Goal: Task Accomplishment & Management: Manage account settings

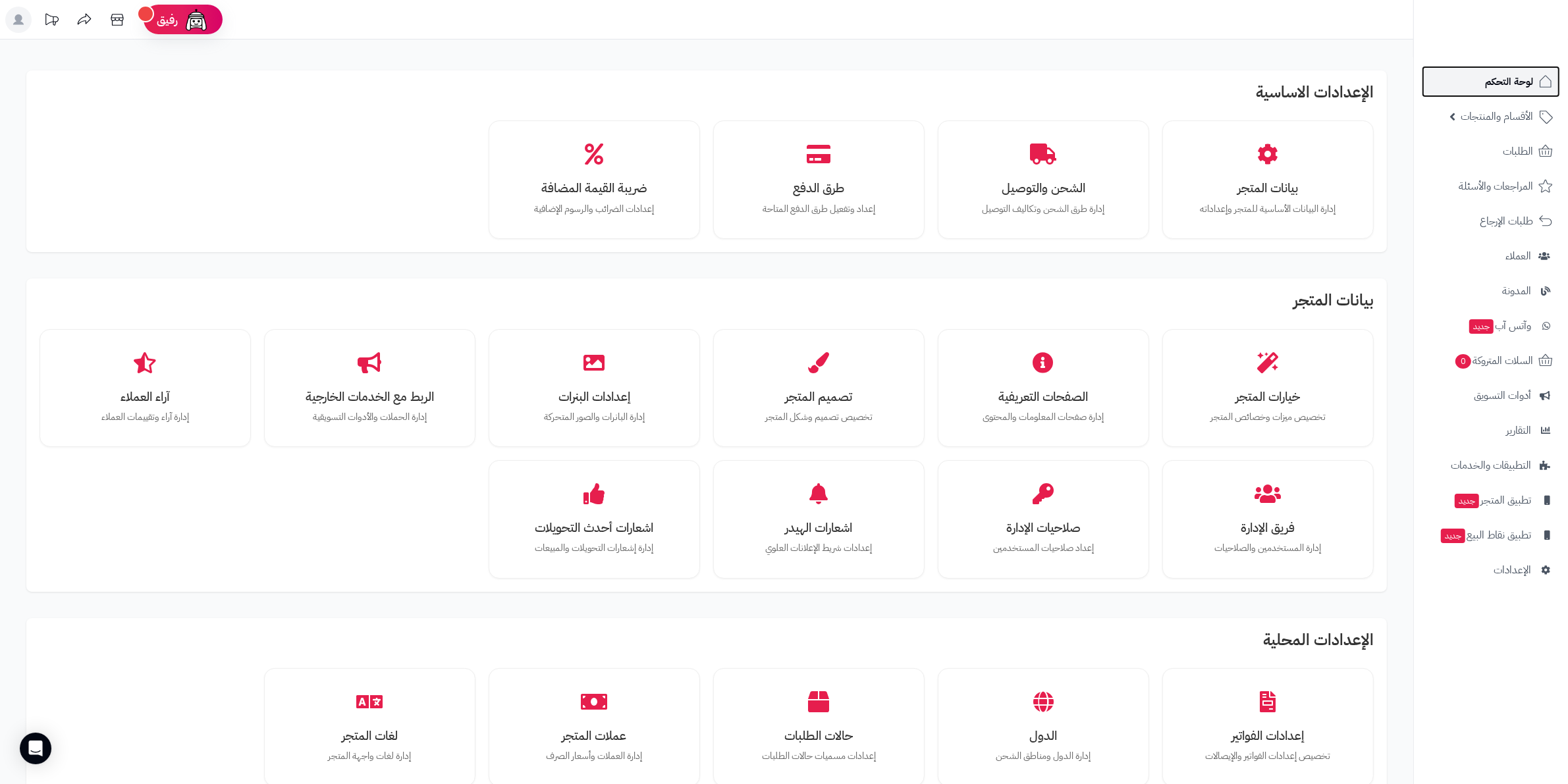
click at [1551, 74] on icon at bounding box center [1545, 81] width 16 height 16
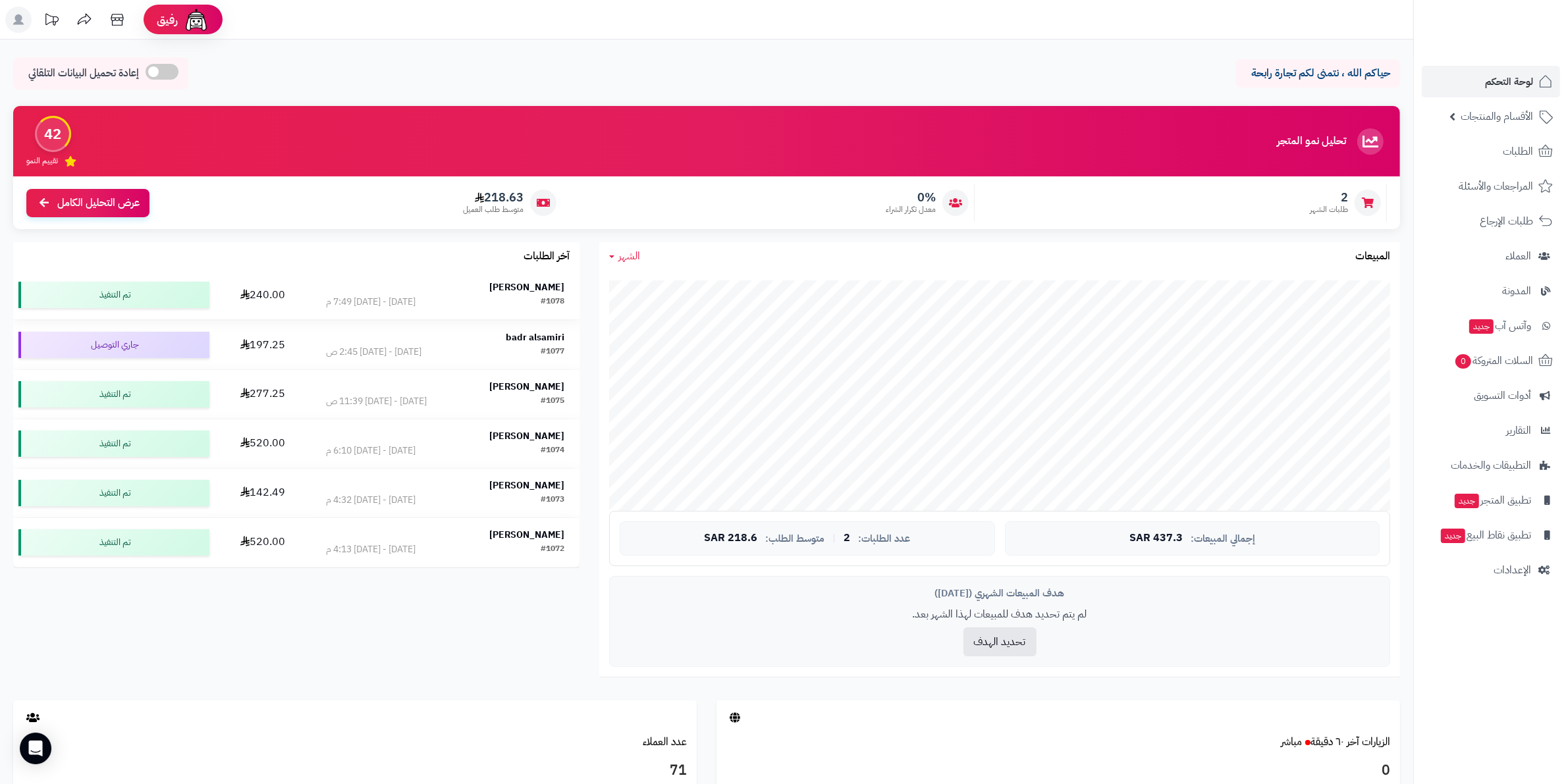
click at [515, 317] on td "فواز العتيبي #1078 الإثنين - ٢٥ أغسطس ٢٠٢٥ - 7:49 م" at bounding box center [445, 295] width 269 height 49
click at [512, 318] on td "فواز العتيبي #1078 الإثنين - ٢٥ أغسطس ٢٠٢٥ - 7:49 م" at bounding box center [445, 295] width 269 height 49
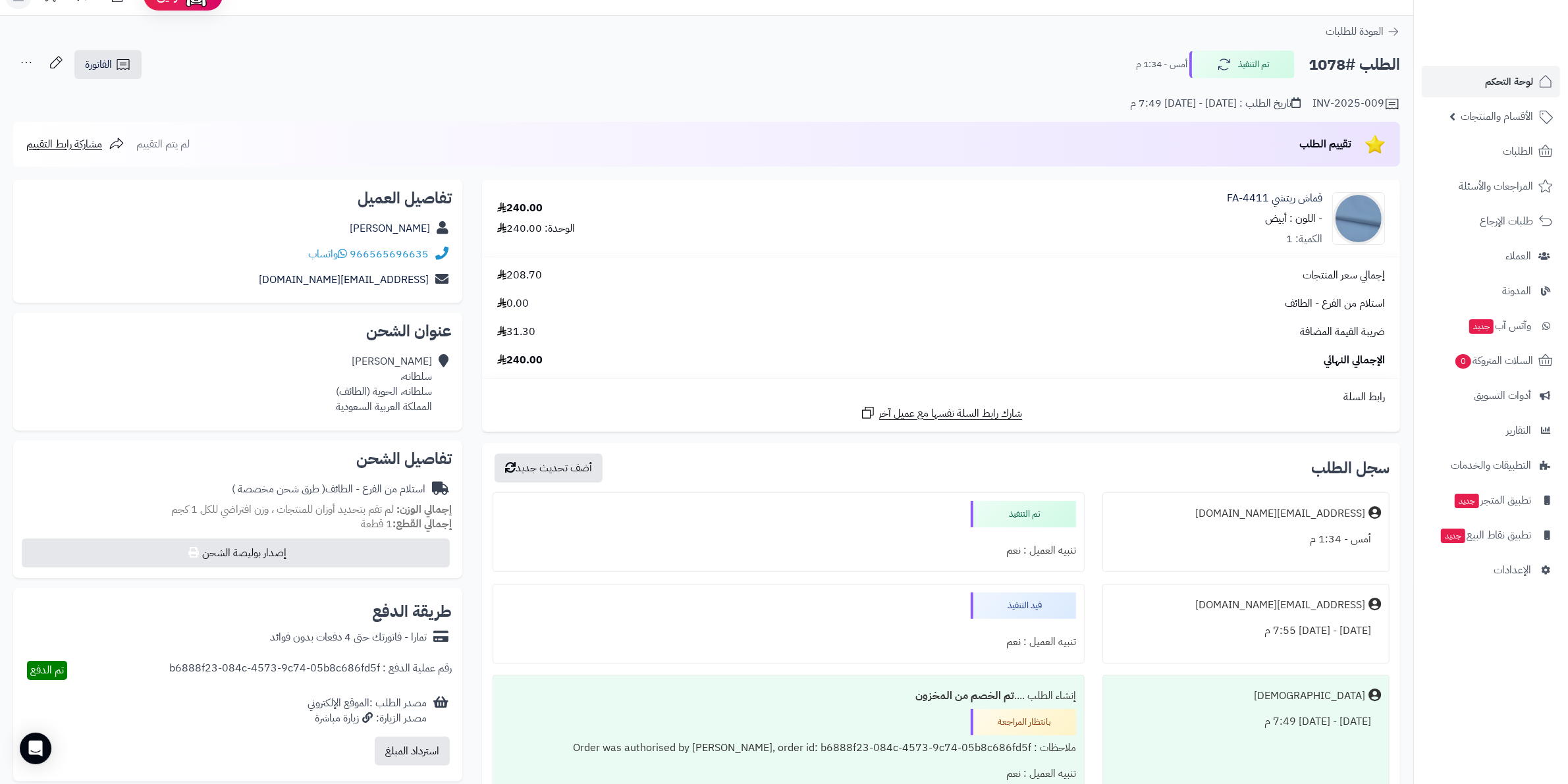
scroll to position [15, 0]
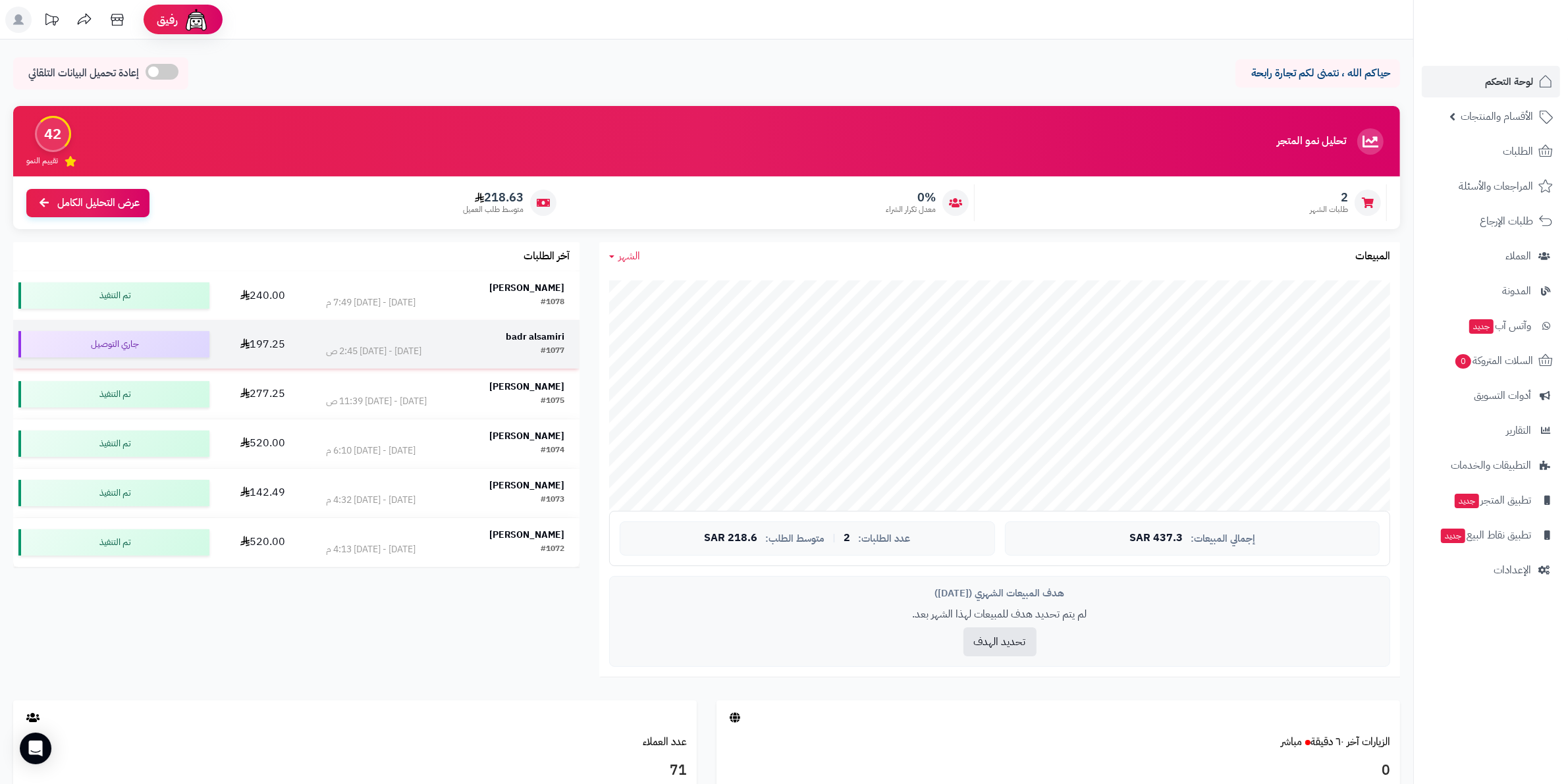
click at [416, 359] on td "badr alsamiri #1077 الخميس - ٢١ أغسطس ٢٠٢٥ - 2:45 ص" at bounding box center [445, 344] width 269 height 49
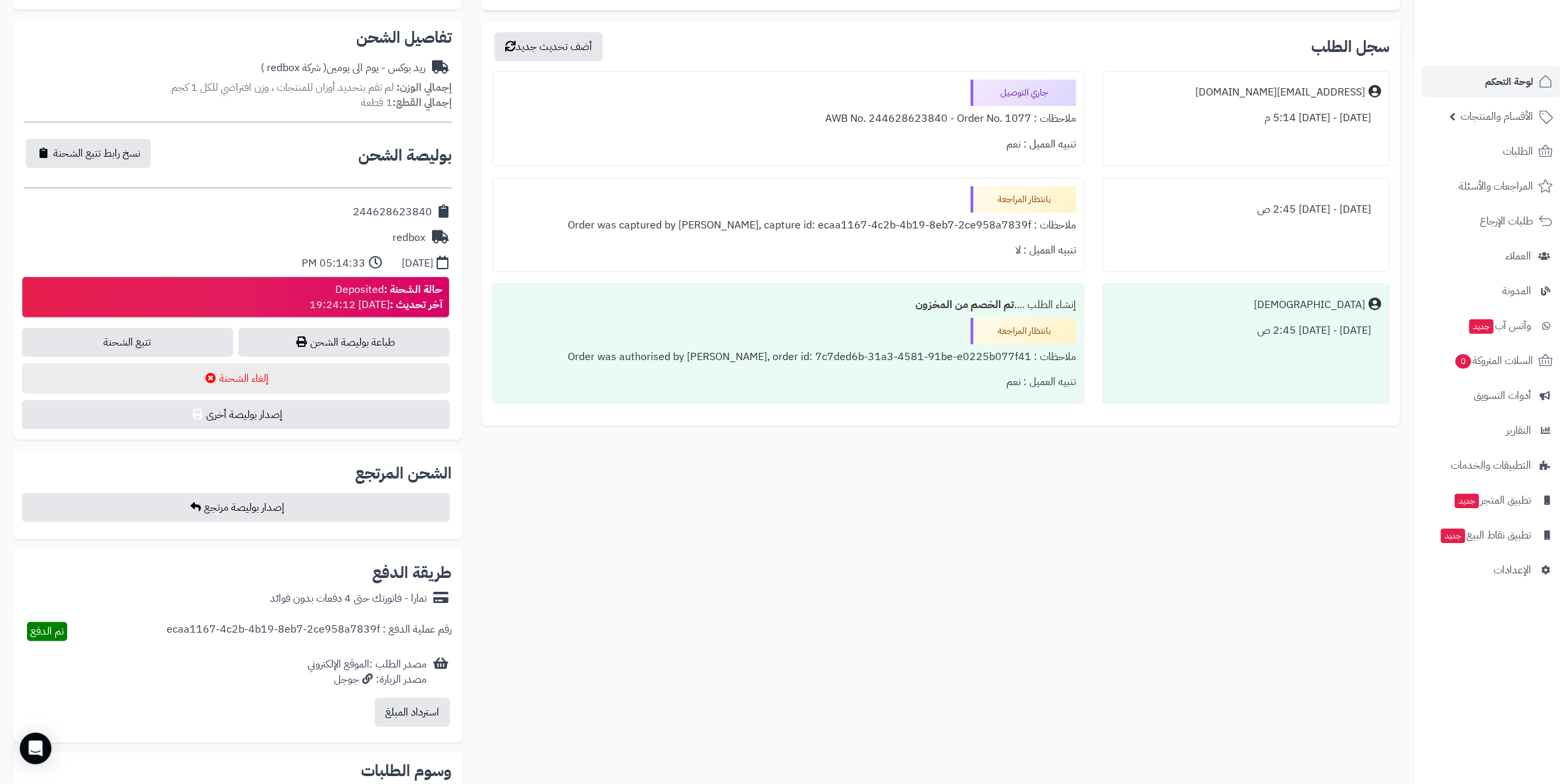
scroll to position [411, 0]
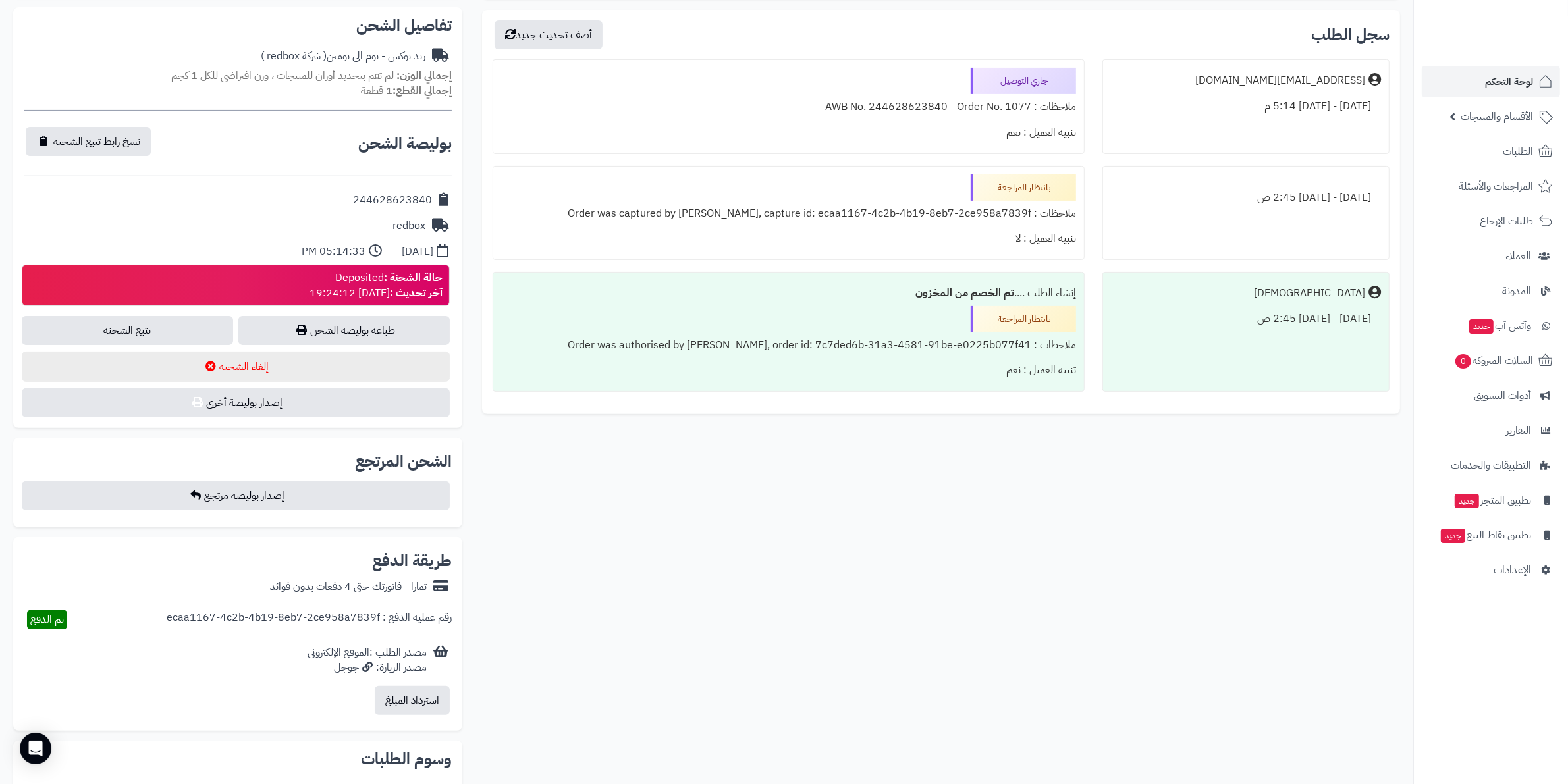
click at [240, 327] on div "طباعة بوليصة الشحن" at bounding box center [346, 330] width 211 height 29
click at [172, 320] on link "تتبع الشحنة" at bounding box center [127, 330] width 211 height 29
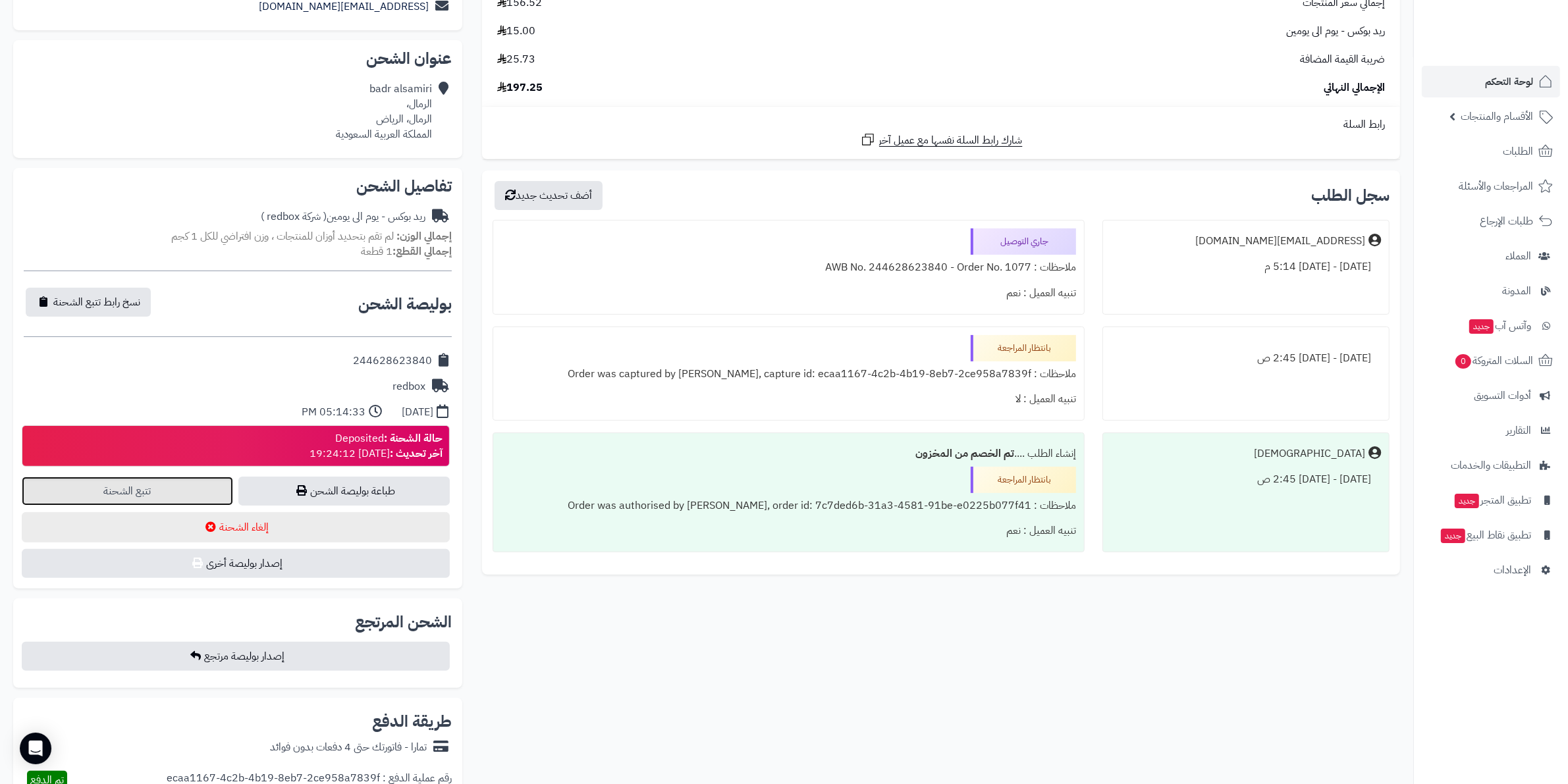
scroll to position [247, 0]
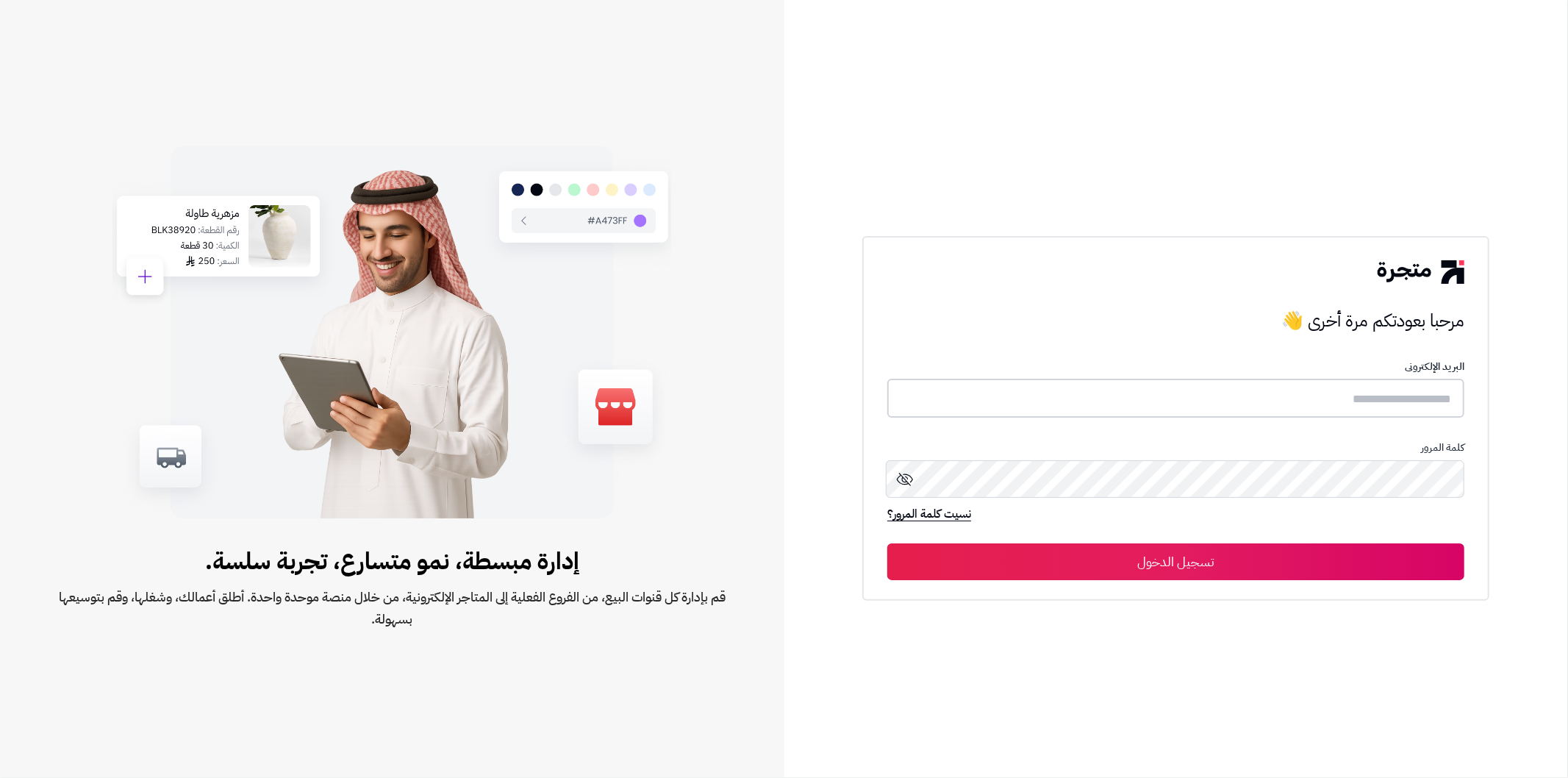
type input "*******"
click at [1247, 553] on button "تسجيل الدخول" at bounding box center [1175, 561] width 577 height 37
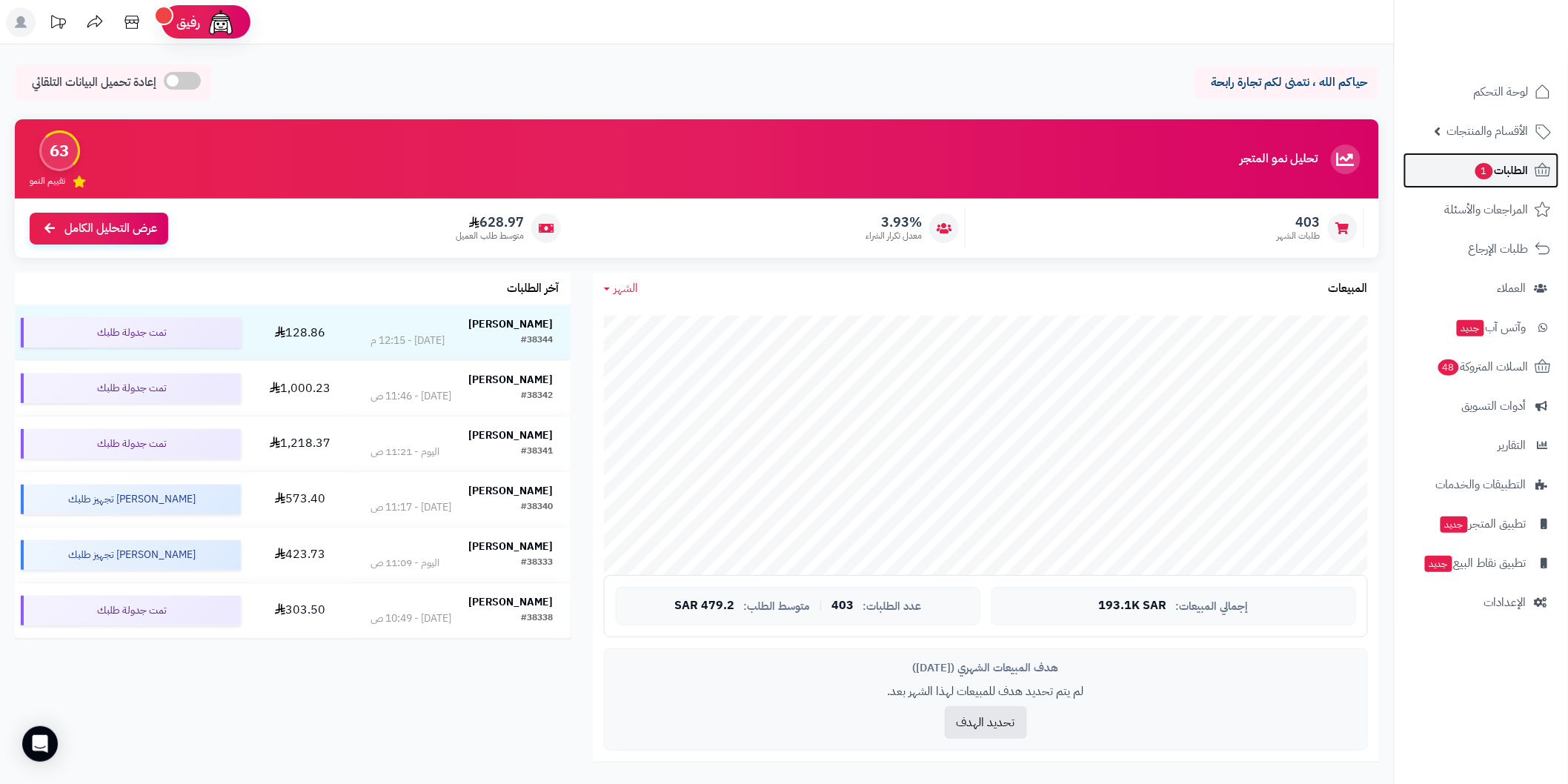
click at [1518, 166] on span "الطلبات 1" at bounding box center [1502, 170] width 55 height 20
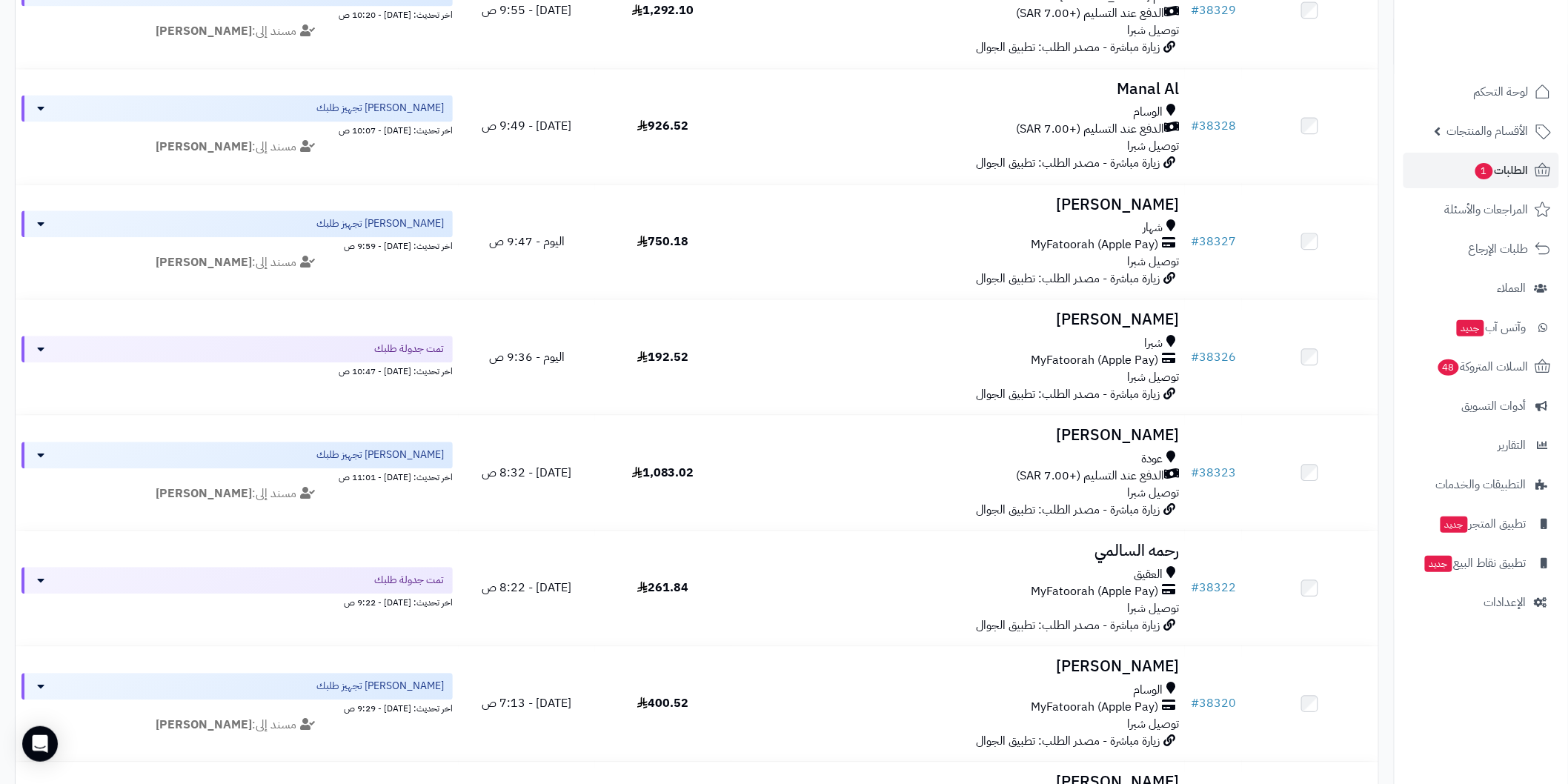
scroll to position [1317, 0]
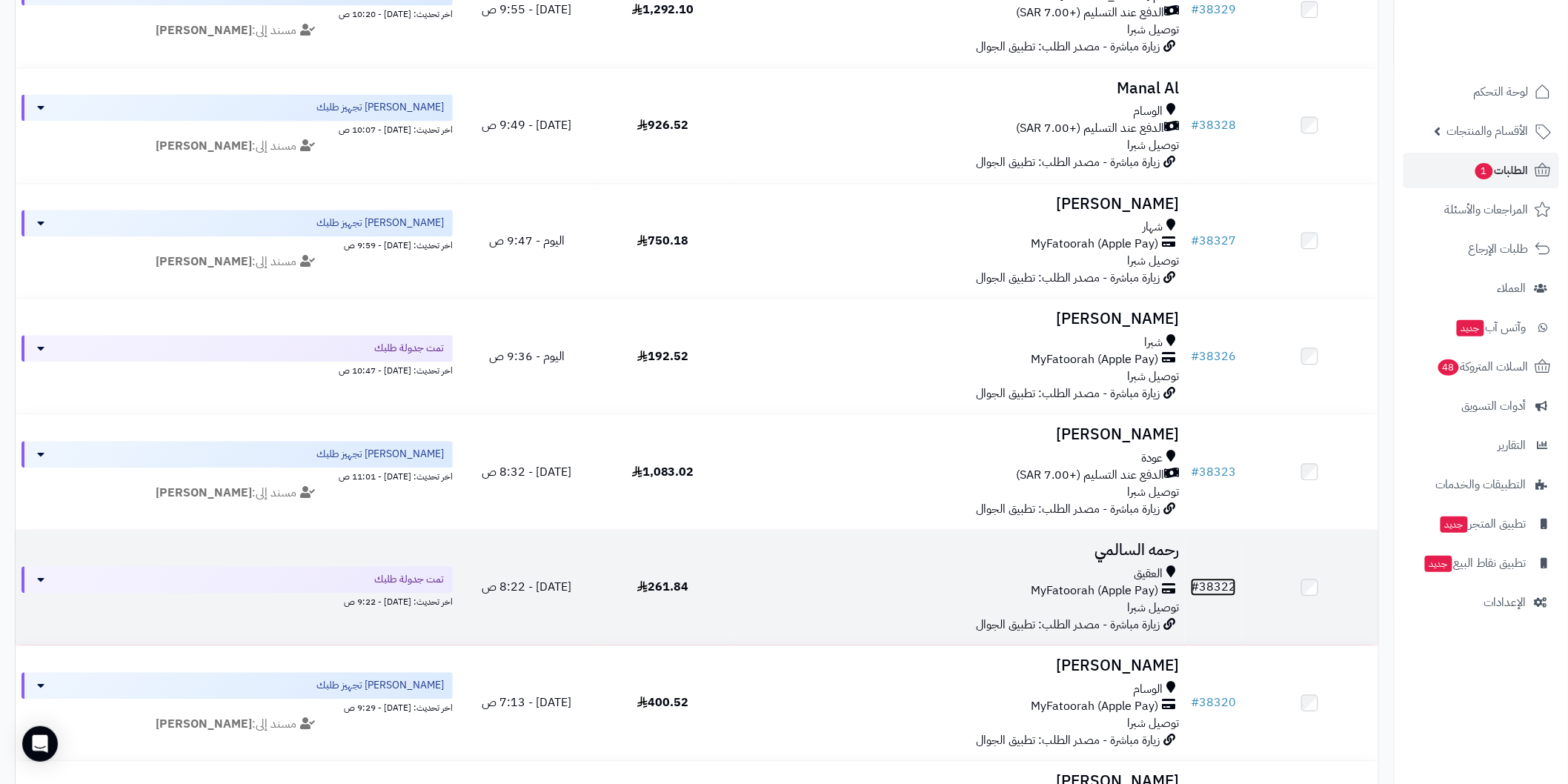
click at [1211, 592] on link "# 38322" at bounding box center [1213, 587] width 45 height 18
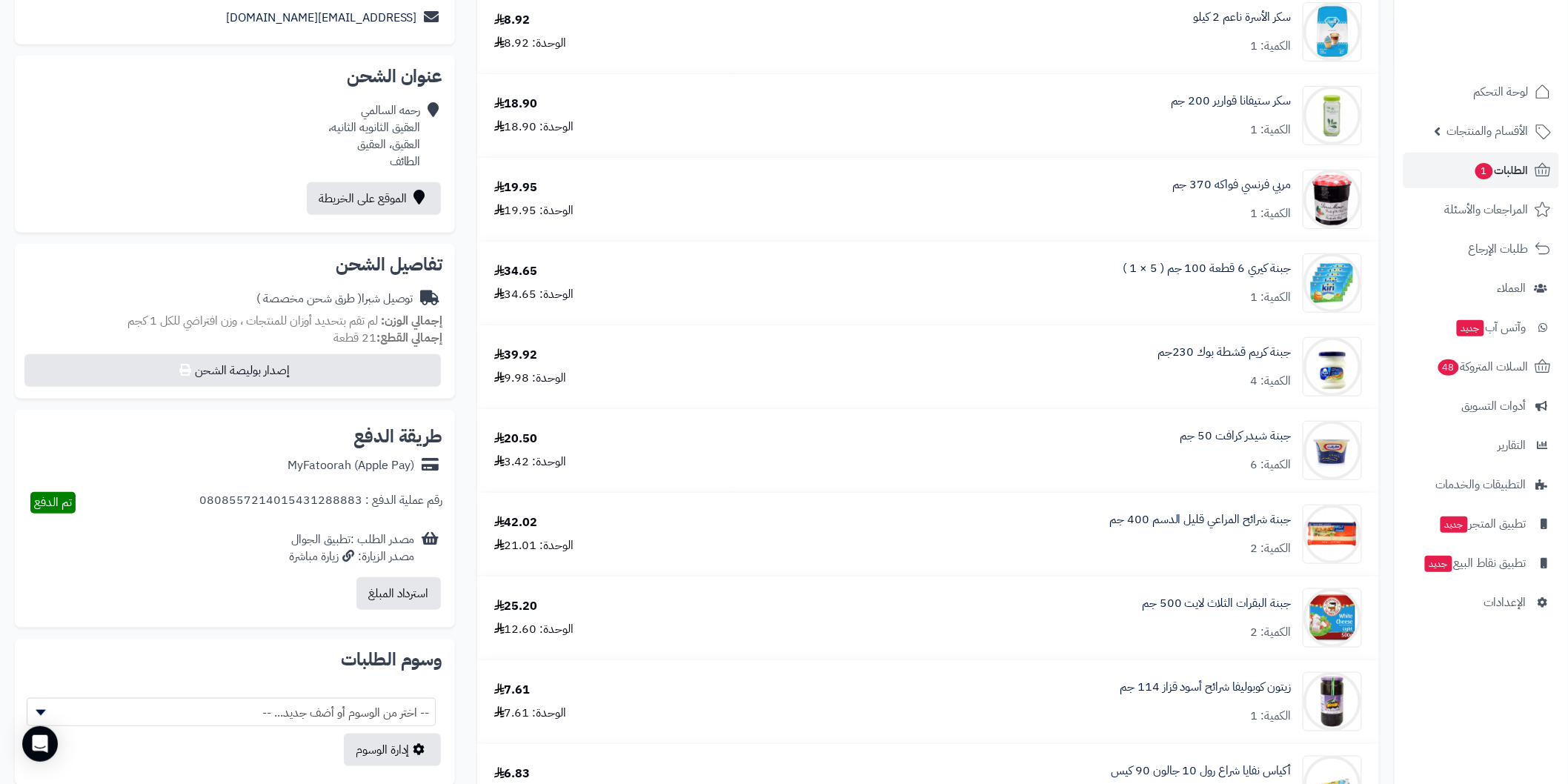
scroll to position [247, 0]
